Goal: Find specific page/section: Find specific page/section

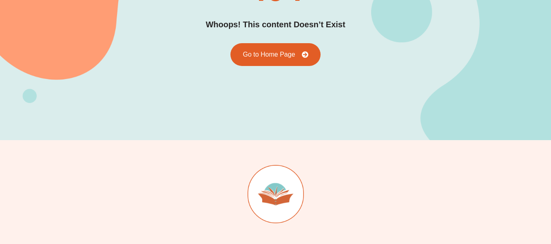
scroll to position [86, 0]
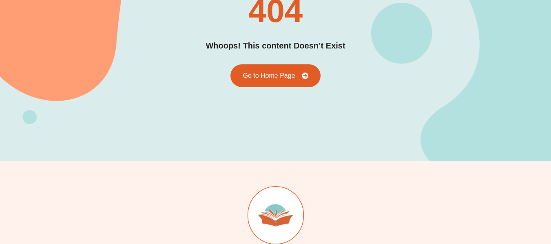
scroll to position [145, 0]
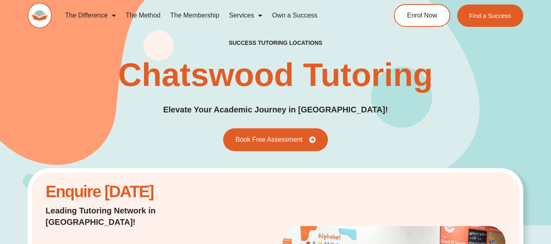
scroll to position [0, 0]
